Goal: Navigation & Orientation: Understand site structure

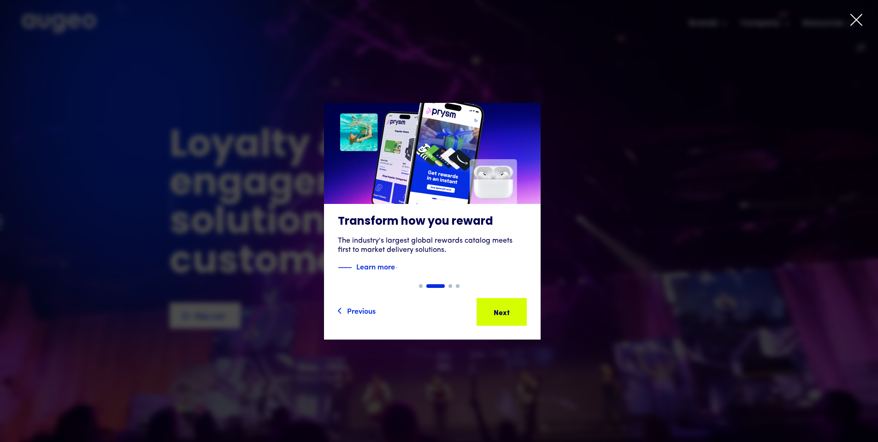
click at [854, 20] on icon at bounding box center [857, 20] width 14 height 14
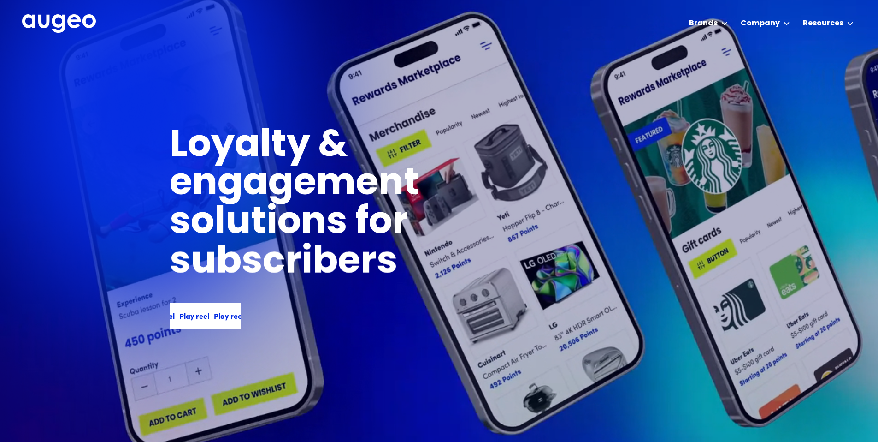
click at [212, 313] on div "Play reel" at bounding box center [227, 315] width 30 height 11
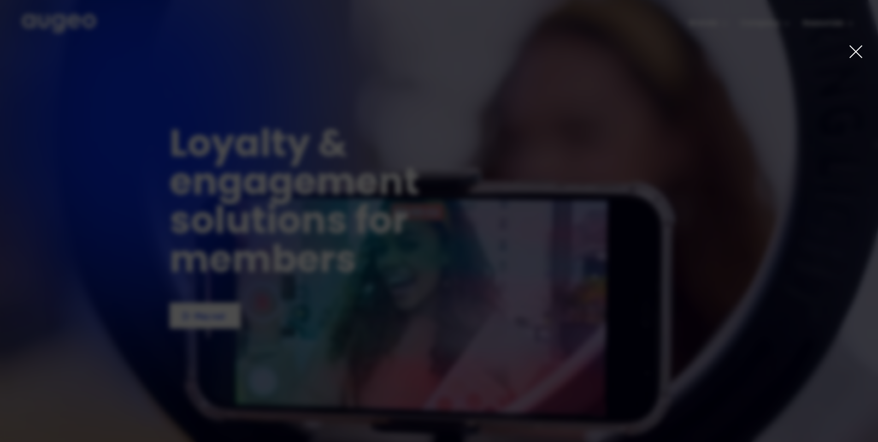
click at [854, 53] on icon at bounding box center [856, 52] width 12 height 12
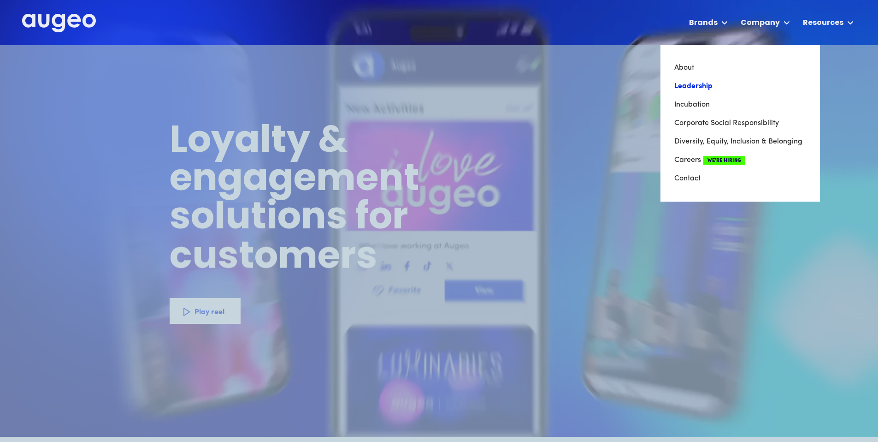
scroll to position [2, 0]
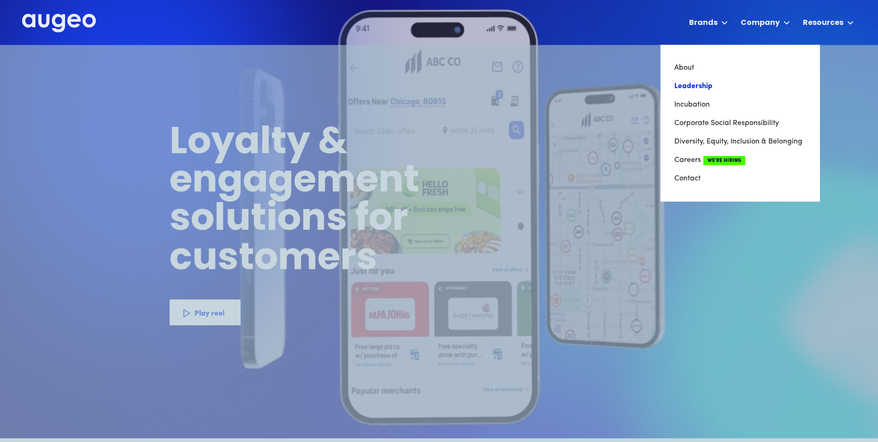
click at [689, 78] on link "Leadership" at bounding box center [741, 86] width 132 height 18
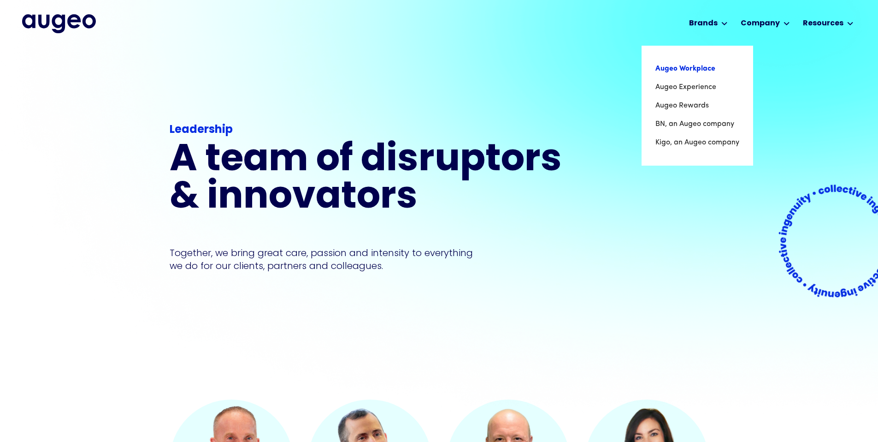
click at [703, 67] on link "Augeo Workplace" at bounding box center [698, 68] width 84 height 18
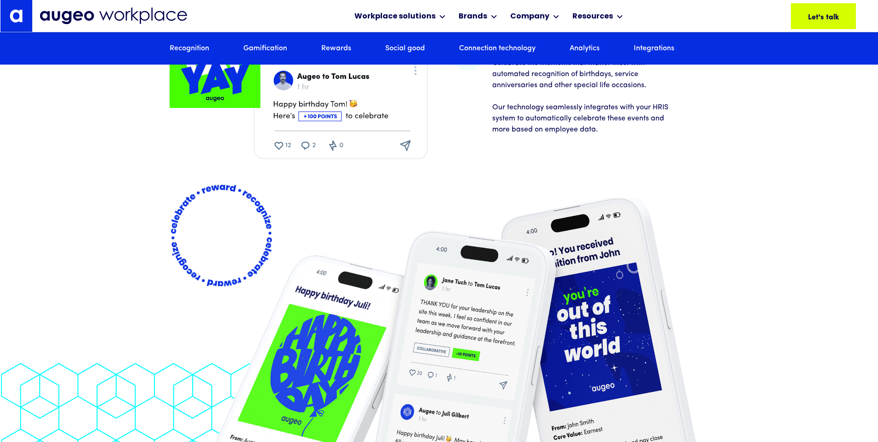
scroll to position [1859, 0]
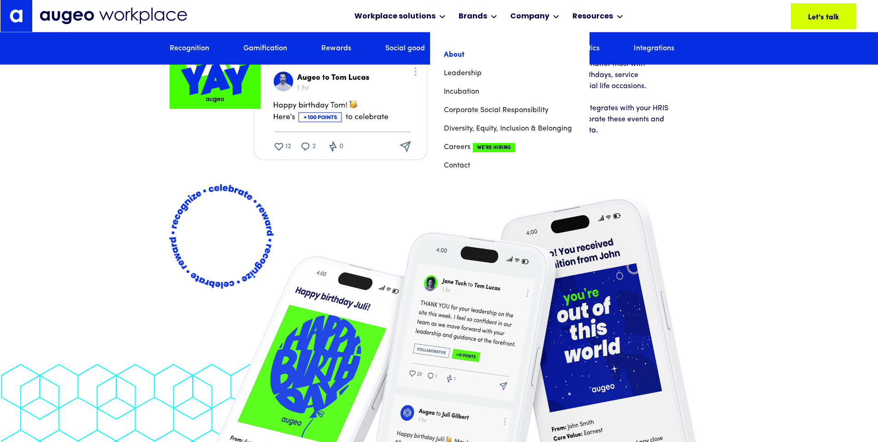
click at [460, 58] on link "About" at bounding box center [510, 55] width 132 height 18
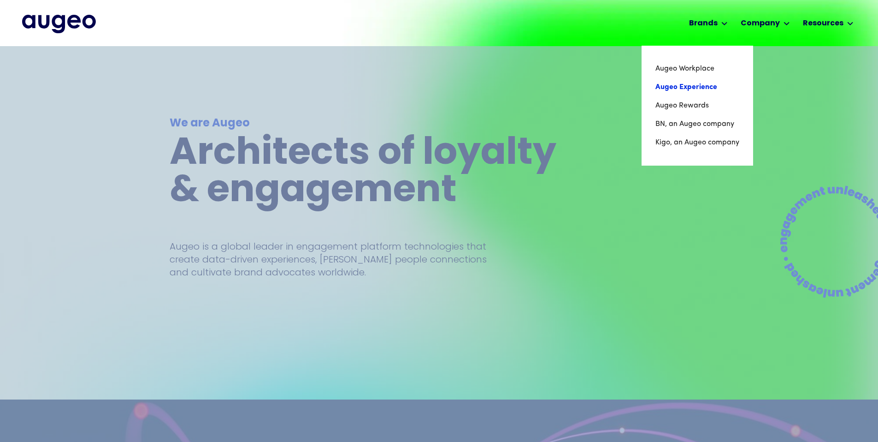
click at [698, 84] on link "Augeo Experience" at bounding box center [698, 87] width 84 height 18
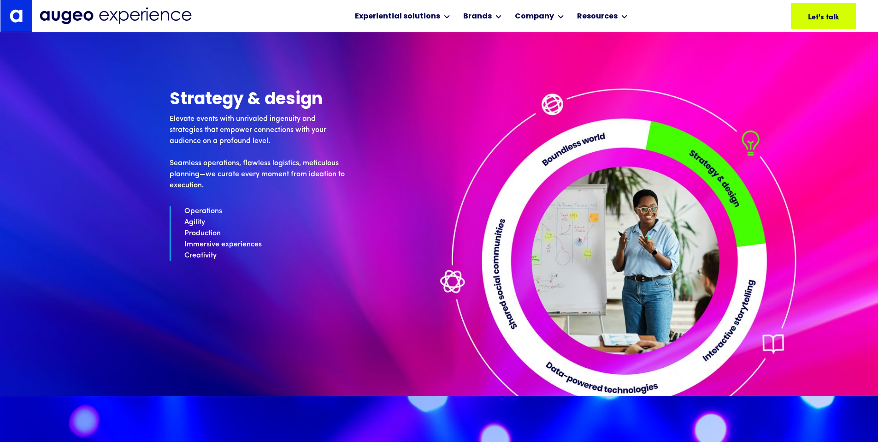
scroll to position [2567, 0]
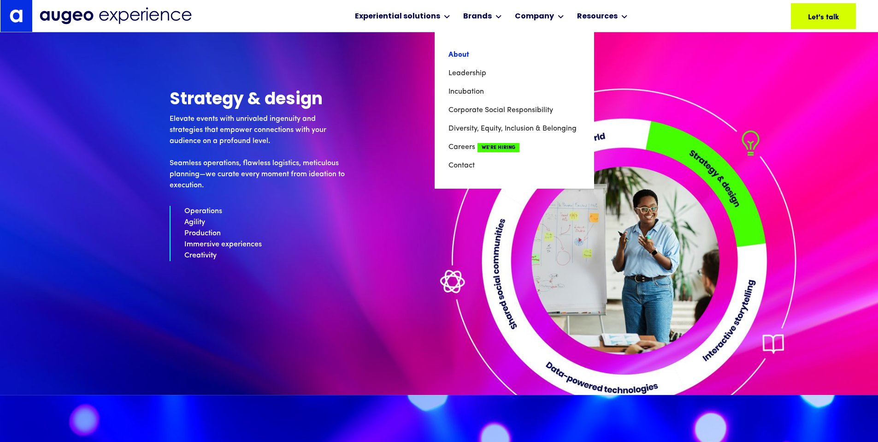
click at [468, 54] on link "About" at bounding box center [515, 55] width 132 height 18
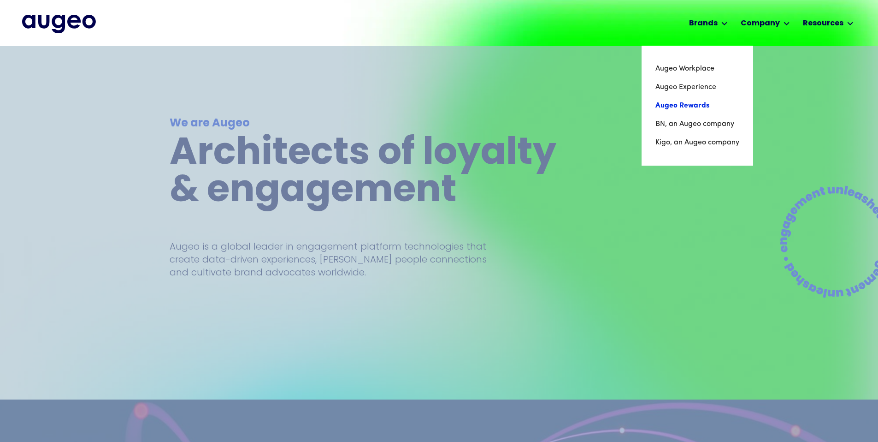
click at [698, 102] on link "Augeo Rewards" at bounding box center [698, 105] width 84 height 18
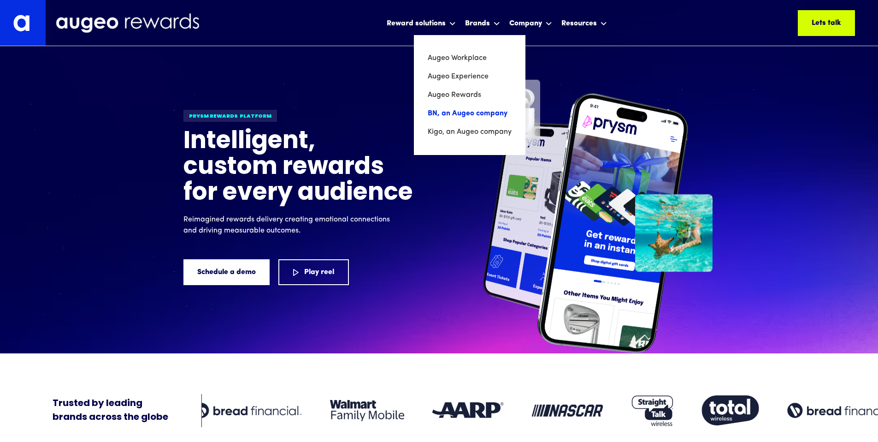
click at [474, 112] on link "BN, an Augeo company" at bounding box center [470, 113] width 84 height 18
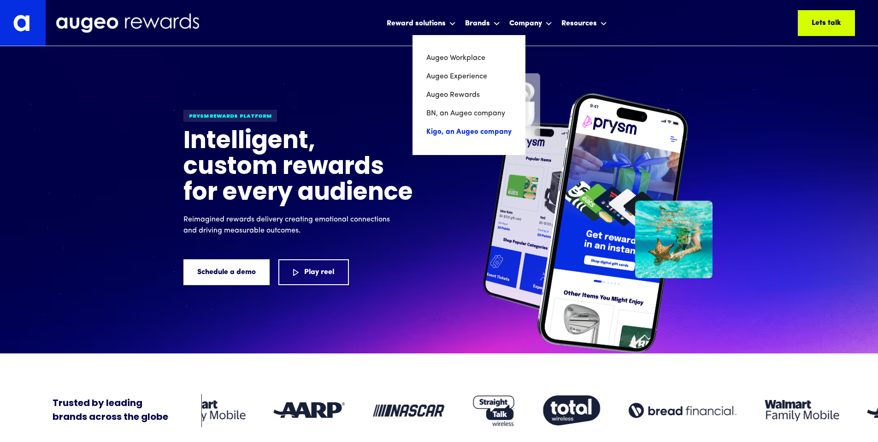
click at [472, 131] on link "Kigo, an Augeo company" at bounding box center [469, 132] width 85 height 18
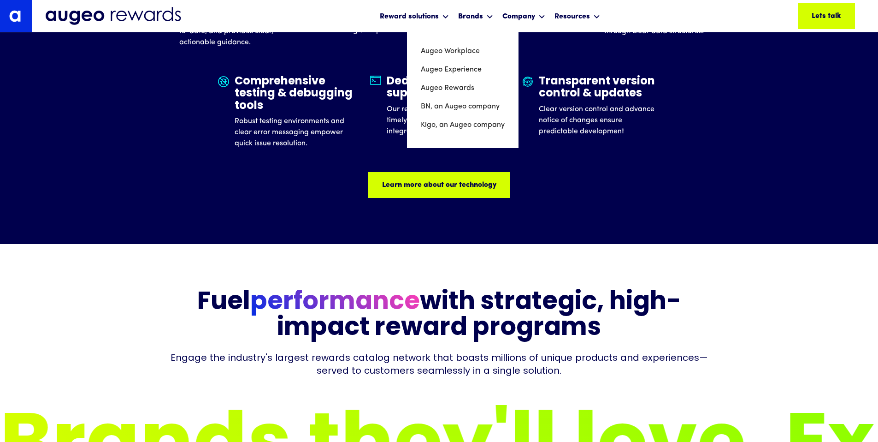
scroll to position [3032, 0]
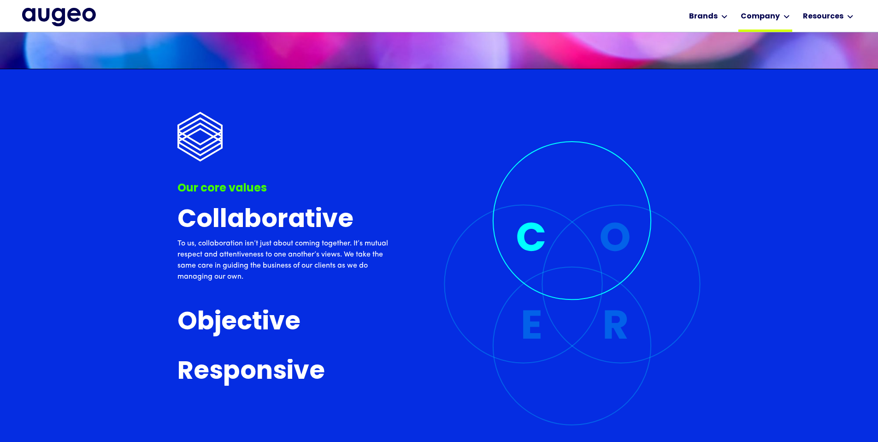
scroll to position [2169, 0]
